Goal: Find specific page/section: Find specific page/section

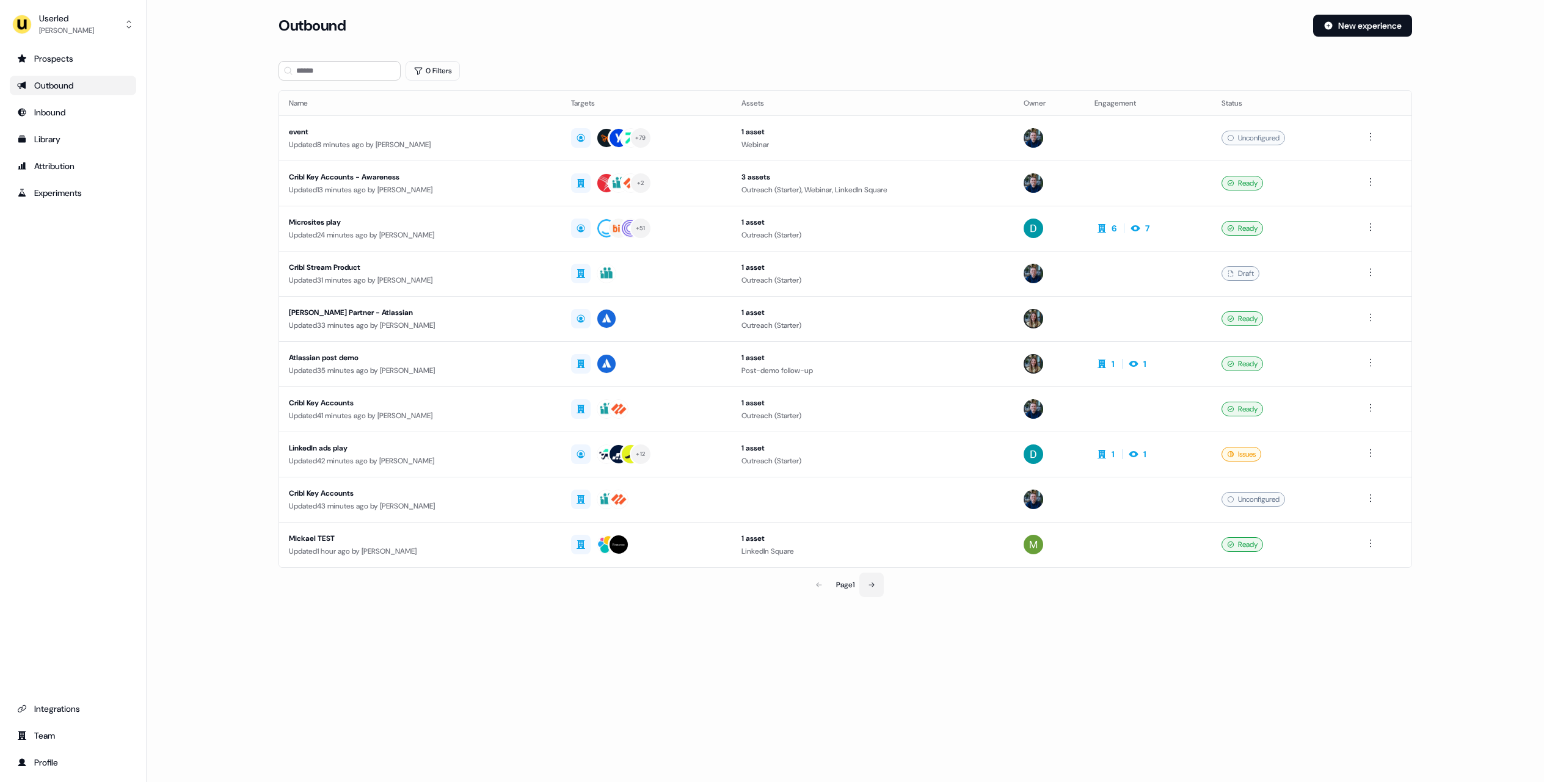
click at [870, 584] on icon at bounding box center [871, 584] width 7 height 7
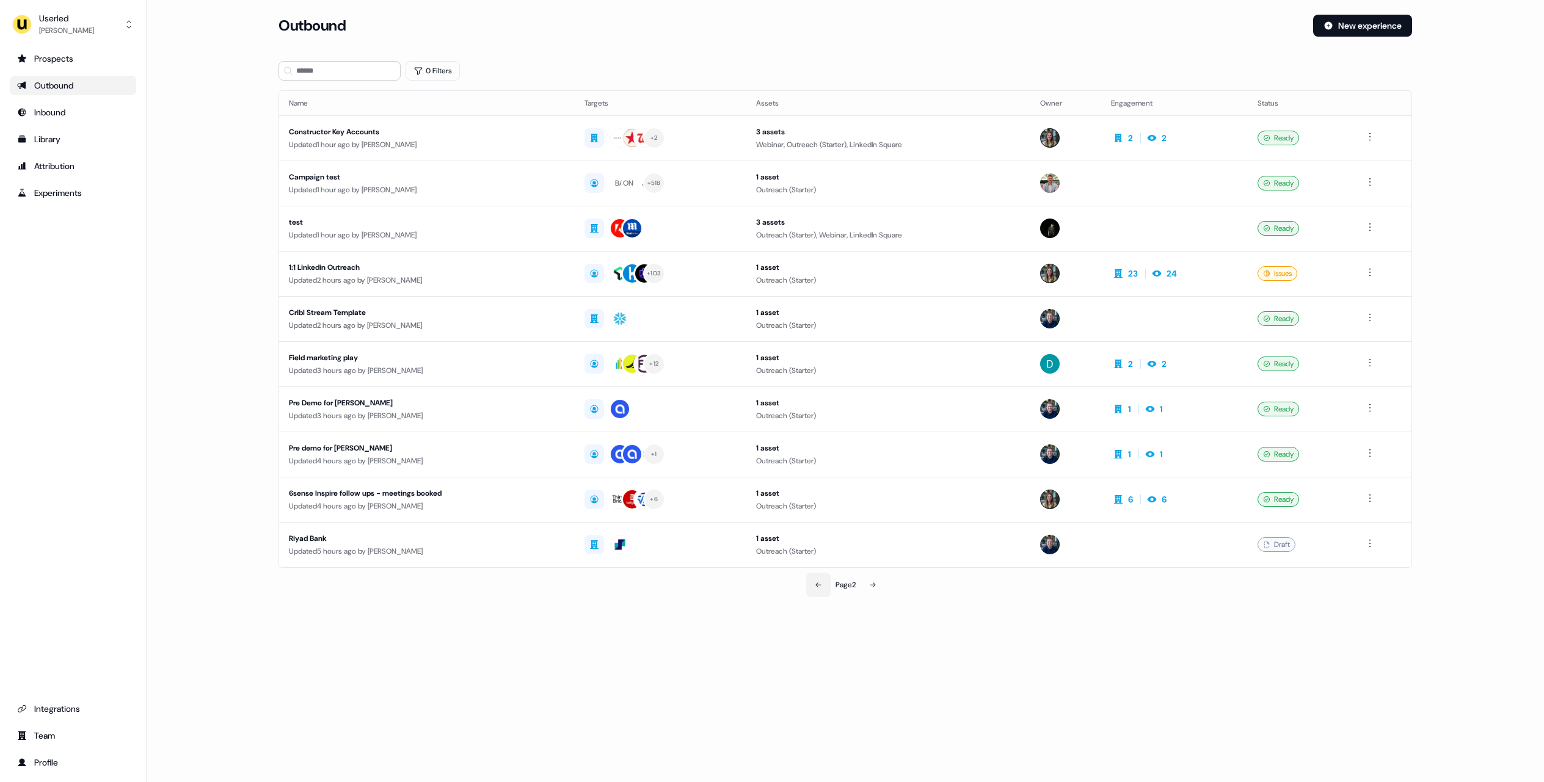
click at [824, 589] on button at bounding box center [818, 585] width 24 height 24
